Goal: Task Accomplishment & Management: Manage account settings

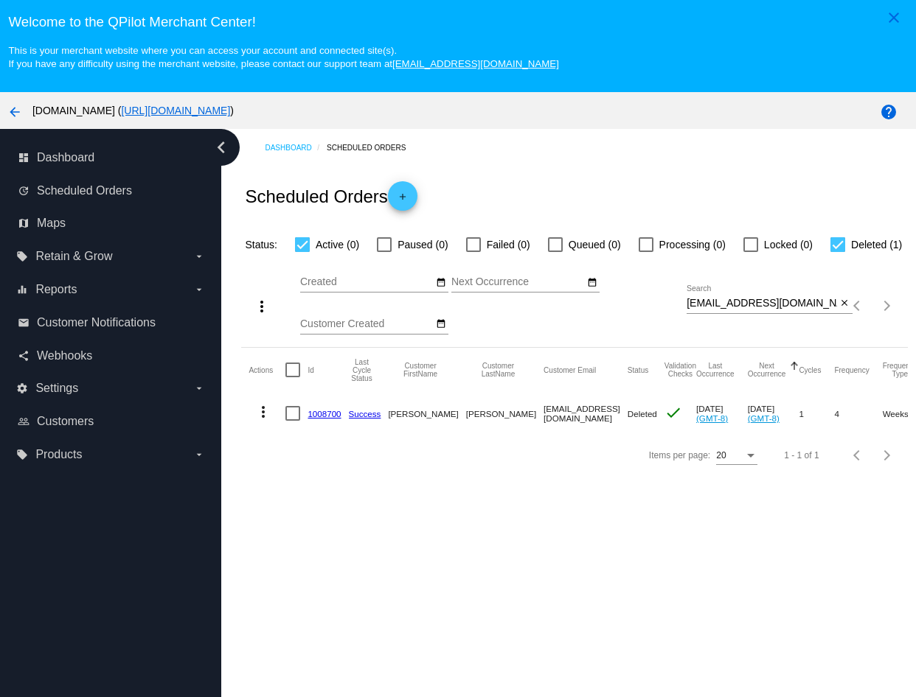
click at [781, 310] on input "[EMAIL_ADDRESS][DOMAIN_NAME]" at bounding box center [761, 304] width 150 height 12
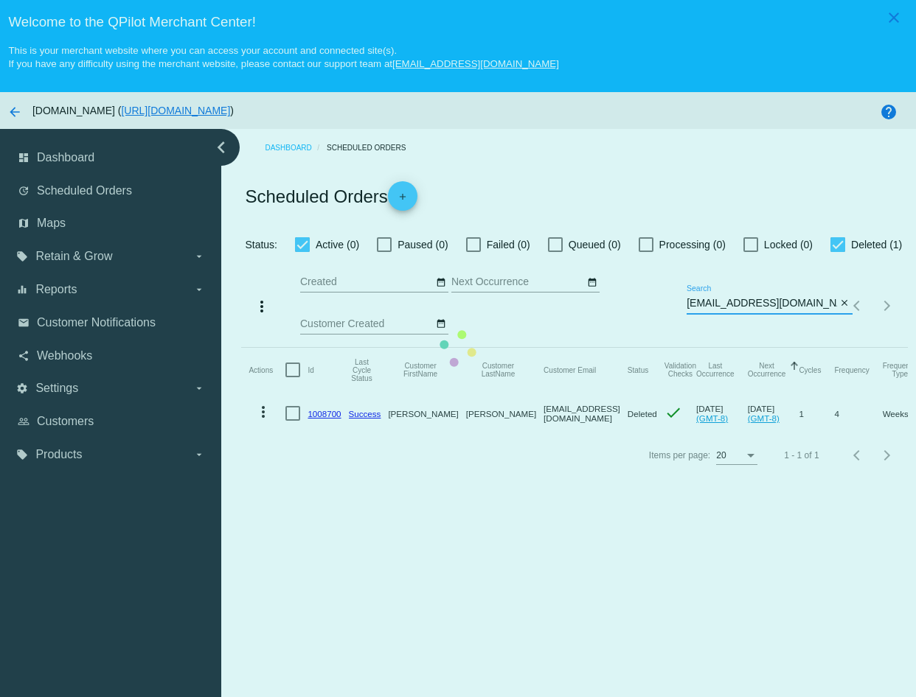
type input "[EMAIL_ADDRESS][DOMAIN_NAME]"
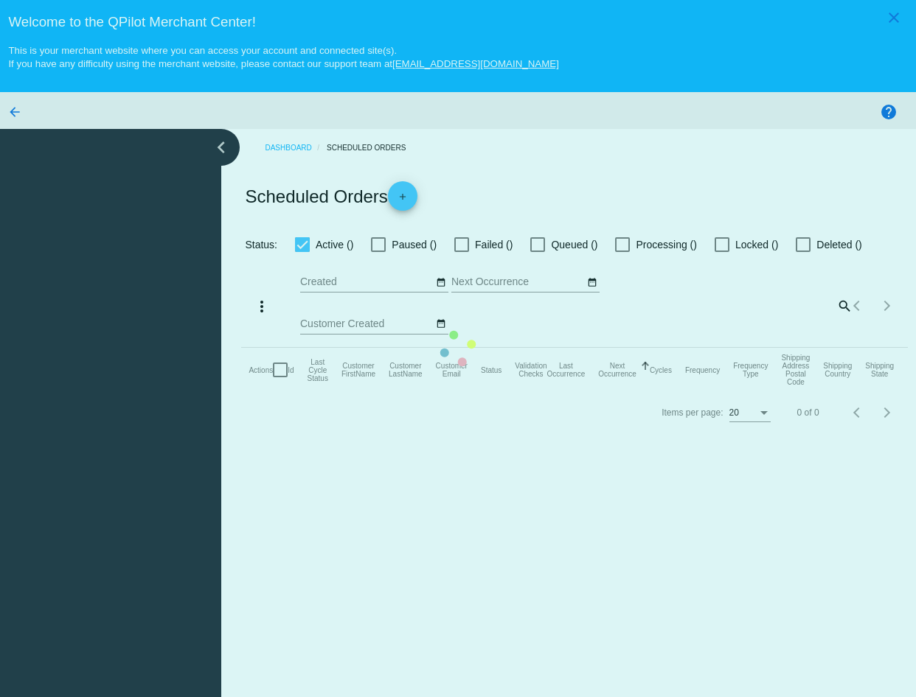
click at [760, 392] on mat-table "Actions Id Last Cycle Status Customer FirstName Customer LastName Customer Emai…" at bounding box center [574, 370] width 666 height 44
type input "ivan@cannanine.com"
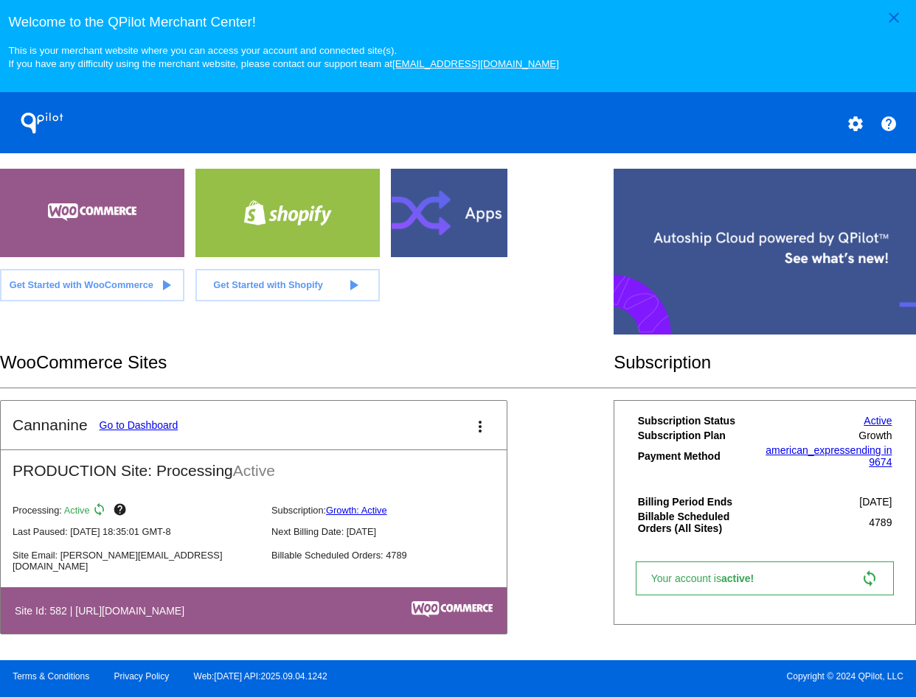
scroll to position [369, 0]
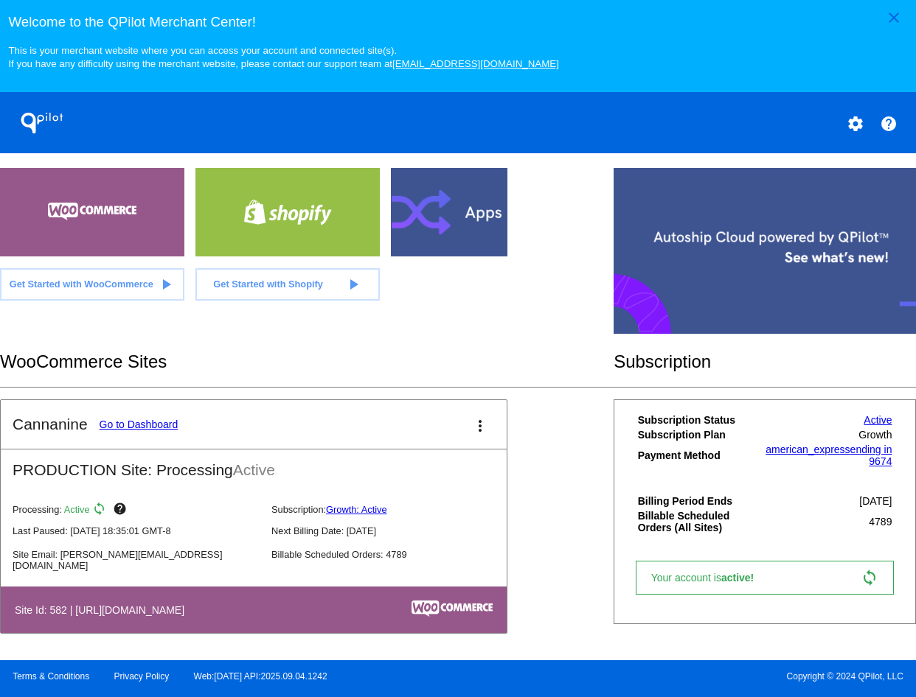
click at [130, 431] on link "Go to Dashboard" at bounding box center [139, 425] width 79 height 12
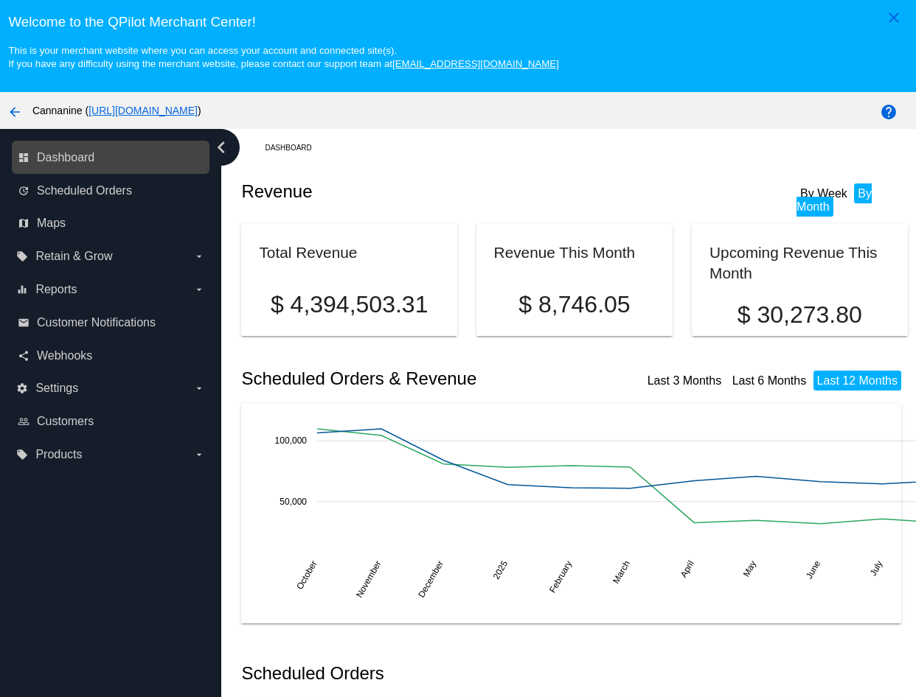
click at [102, 174] on div "dashboard Dashboard" at bounding box center [111, 157] width 198 height 33
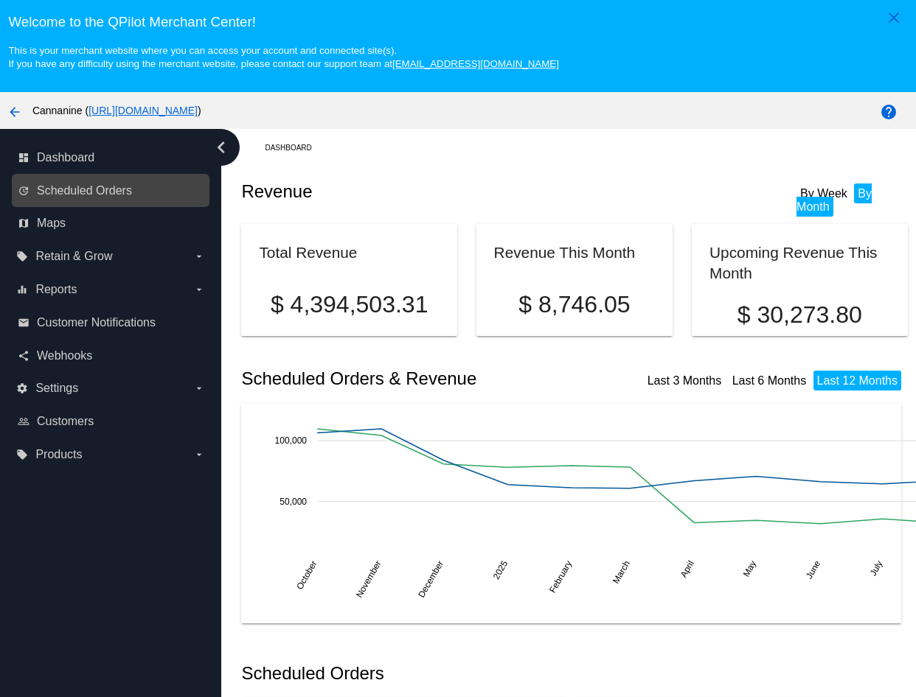
click at [103, 185] on link "update Scheduled Orders" at bounding box center [111, 191] width 187 height 24
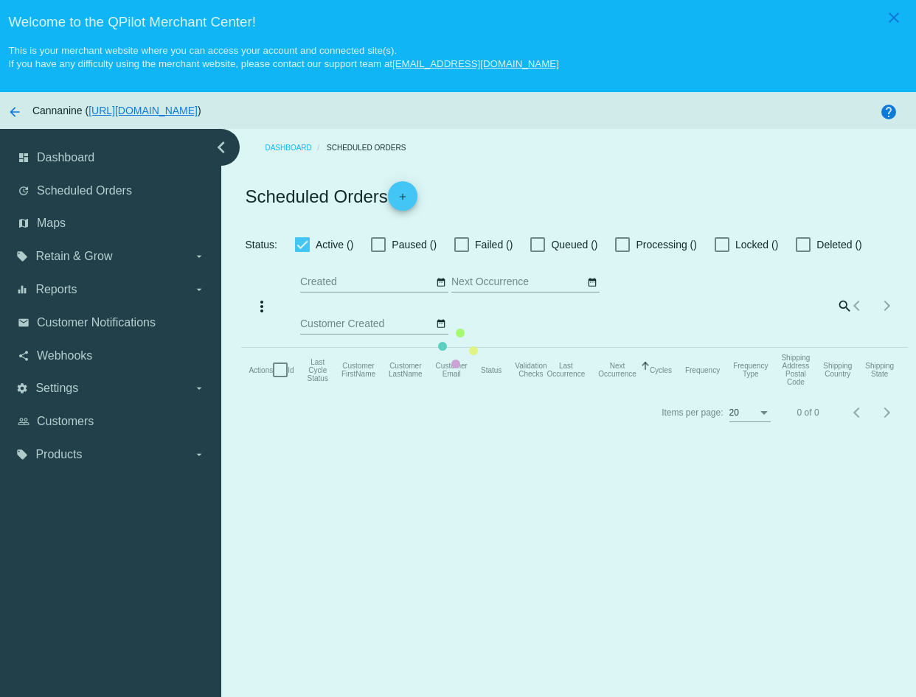
checkbox input "true"
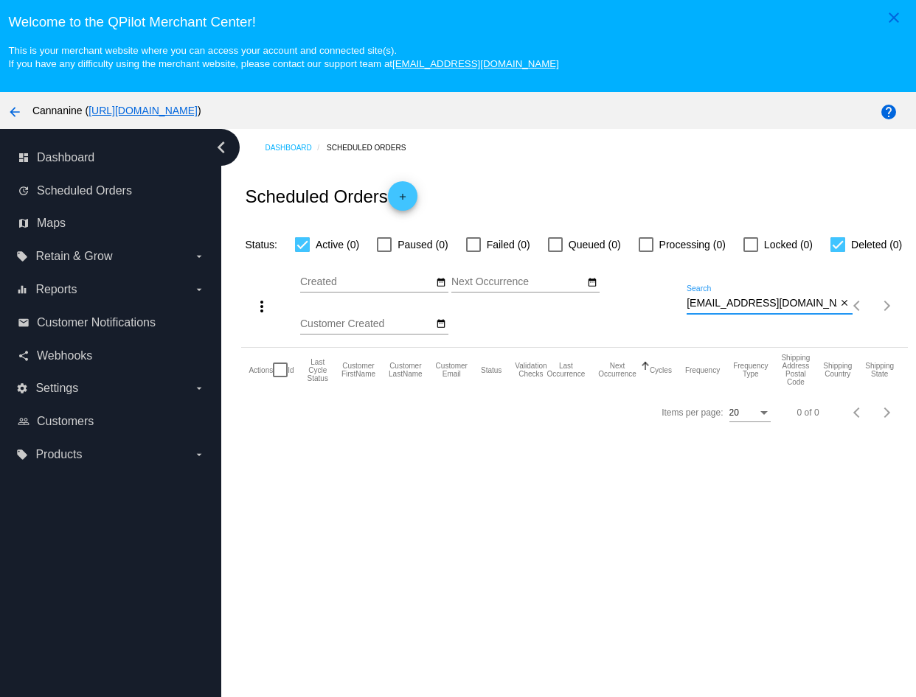
click at [704, 310] on input "[EMAIL_ADDRESS][DOMAIN_NAME]" at bounding box center [761, 304] width 150 height 12
paste input "L3shl4m!slan07061983l0v3M@tth3w101919"
click at [717, 568] on div "Dashboard Scheduled Orders Scheduled Orders add Status: Active (0) Paused (0) F…" at bounding box center [568, 441] width 695 height 624
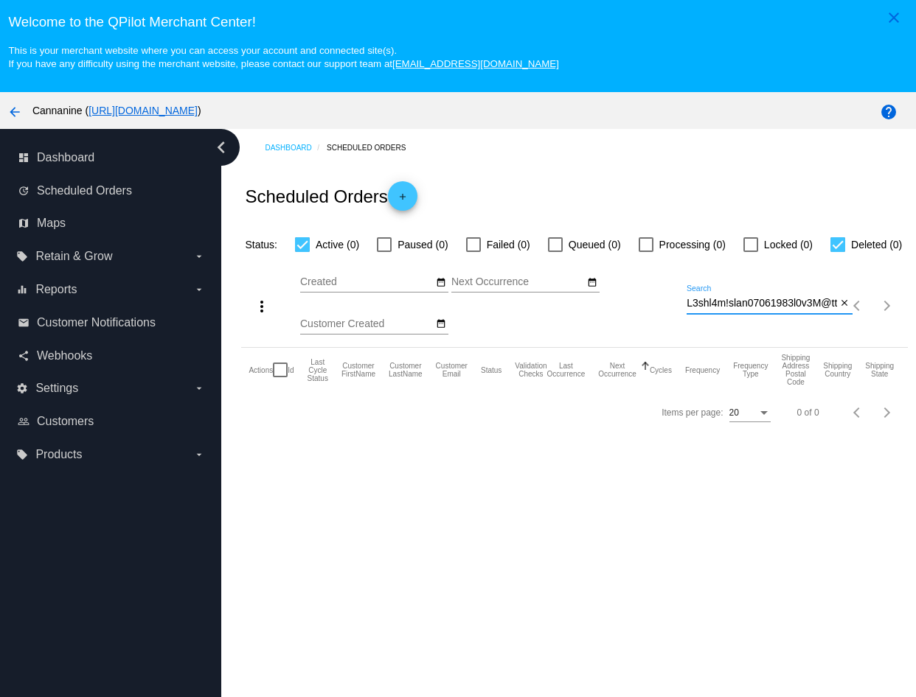
click at [725, 310] on input "L3shl4m!slan07061983l0v3M@tth3w101919" at bounding box center [761, 304] width 150 height 12
click at [770, 310] on input "L3shl4m!slan07061983l0v3M@tth3w101919" at bounding box center [761, 304] width 150 height 12
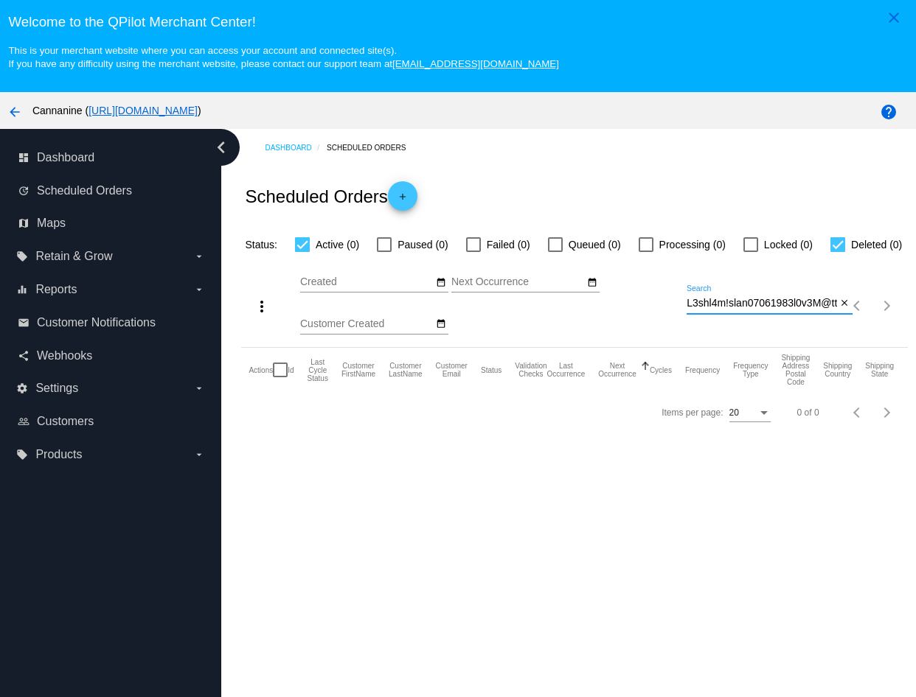
paste input "dedcali@yahoo.com"
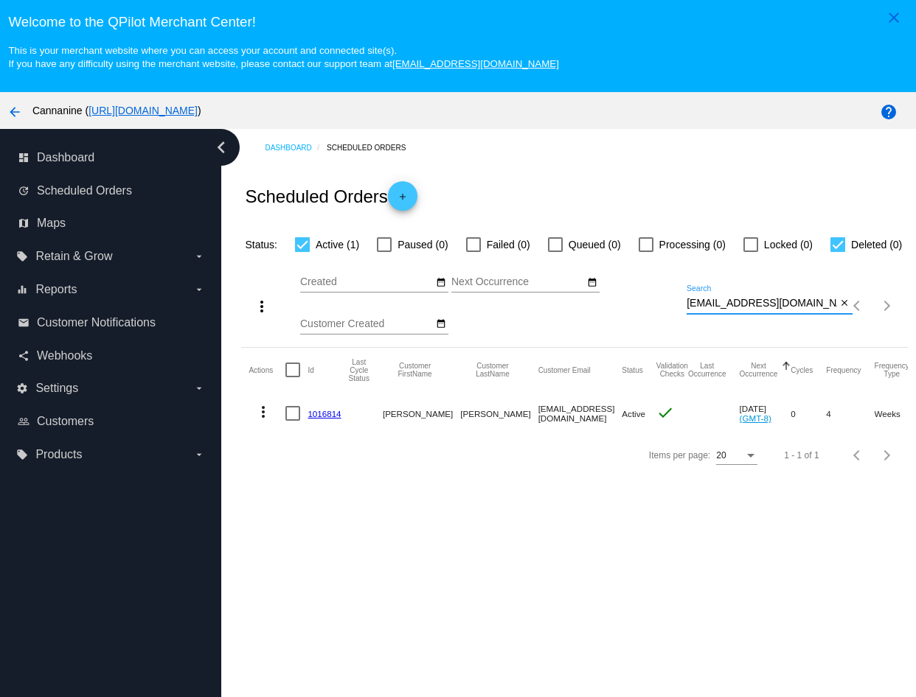
type input "dedcali@yahoo.com"
click at [261, 421] on mat-icon "more_vert" at bounding box center [263, 412] width 18 height 18
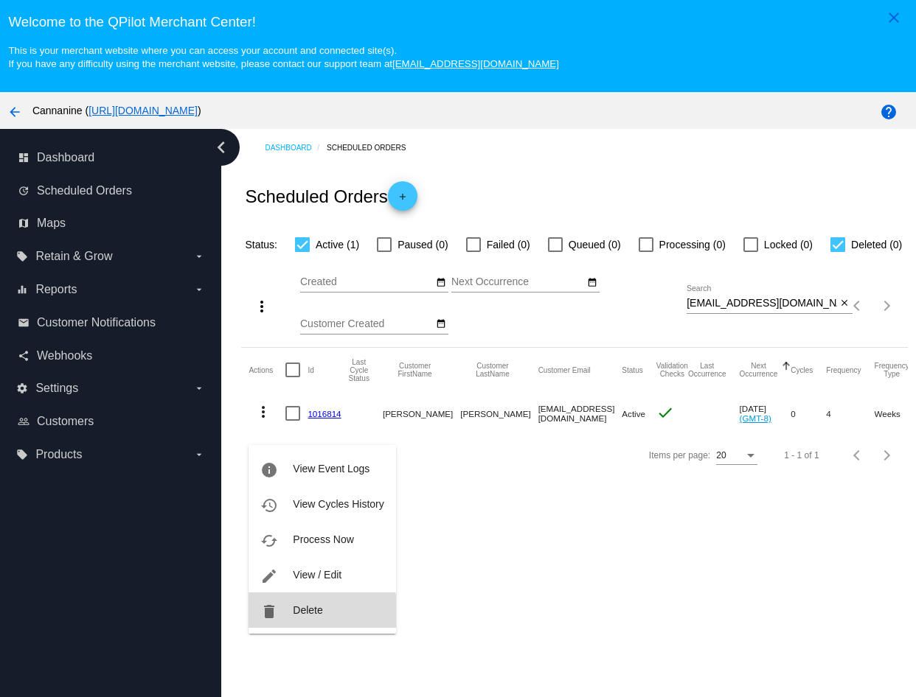
click at [315, 612] on span "Delete" at bounding box center [307, 611] width 29 height 12
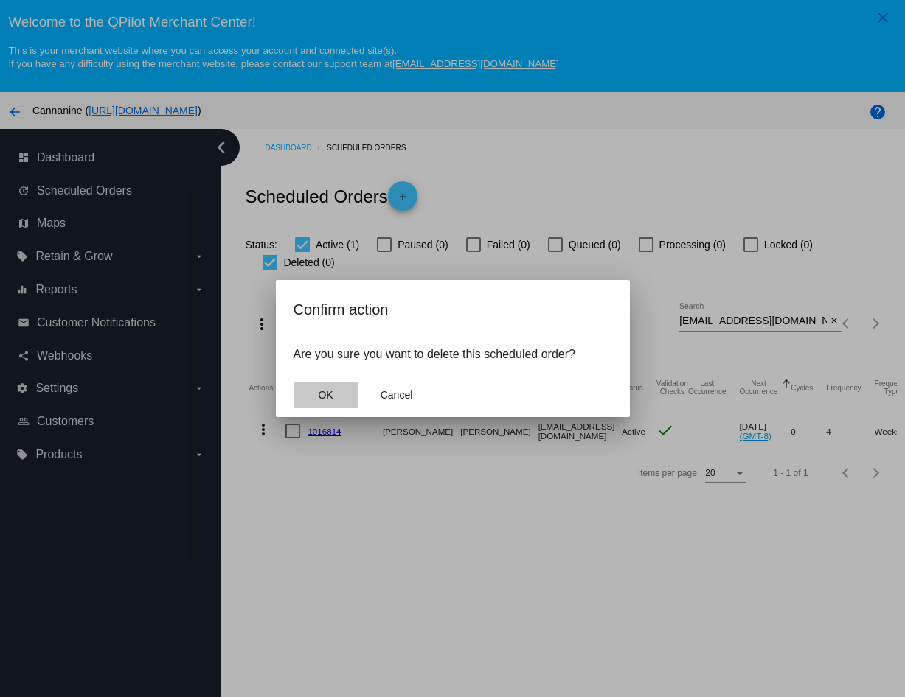
click at [341, 399] on button "OK" at bounding box center [325, 395] width 65 height 27
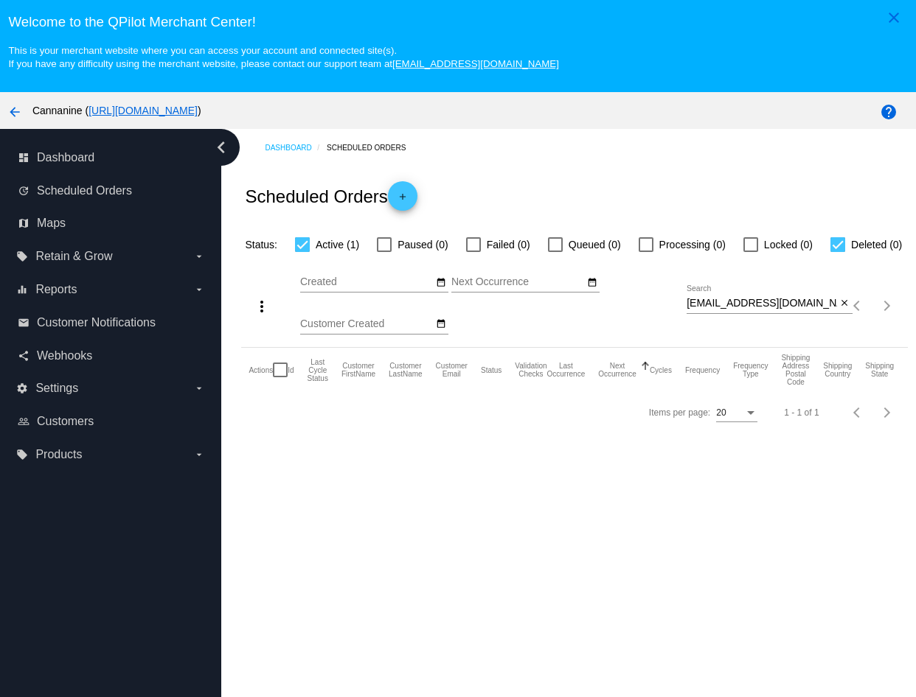
click at [780, 530] on div "Dashboard Scheduled Orders Scheduled Orders add Status: Active (1) Paused (0) F…" at bounding box center [568, 441] width 695 height 624
